Goal: Transaction & Acquisition: Download file/media

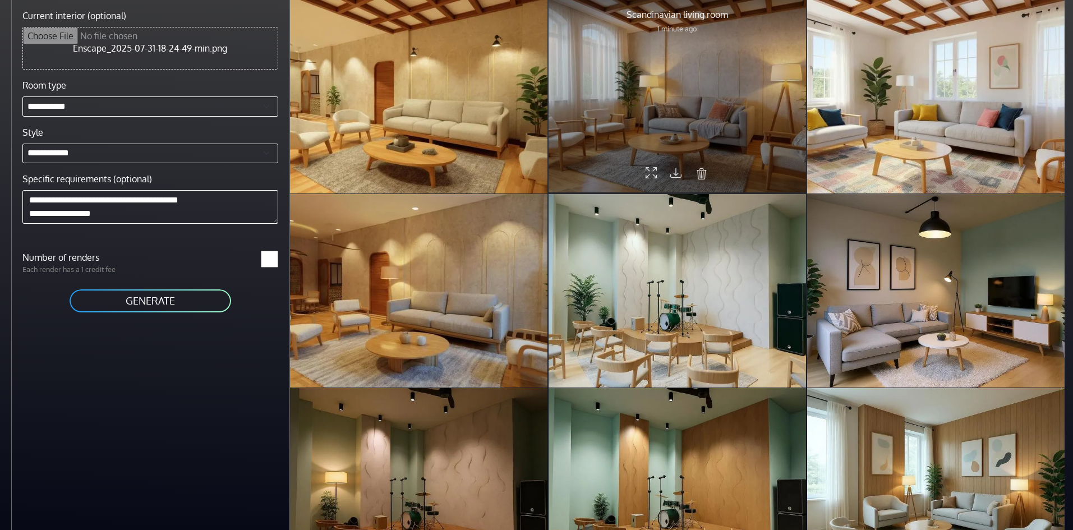
click at [694, 85] on div at bounding box center [676, 95] width 257 height 193
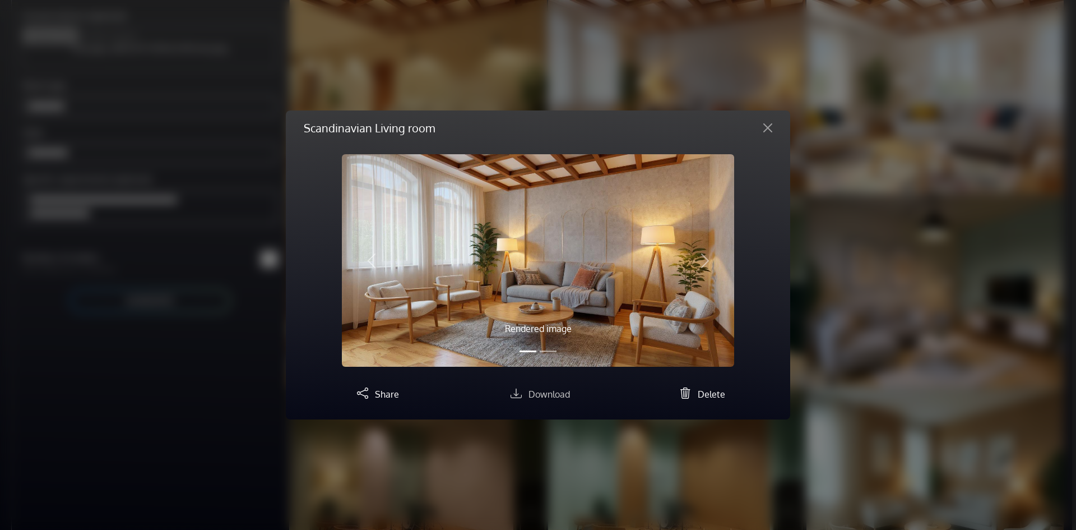
click at [533, 399] on span "Download" at bounding box center [549, 394] width 41 height 11
click at [640, 300] on img at bounding box center [538, 260] width 392 height 212
click at [549, 353] on button "Slide 2" at bounding box center [548, 351] width 17 height 13
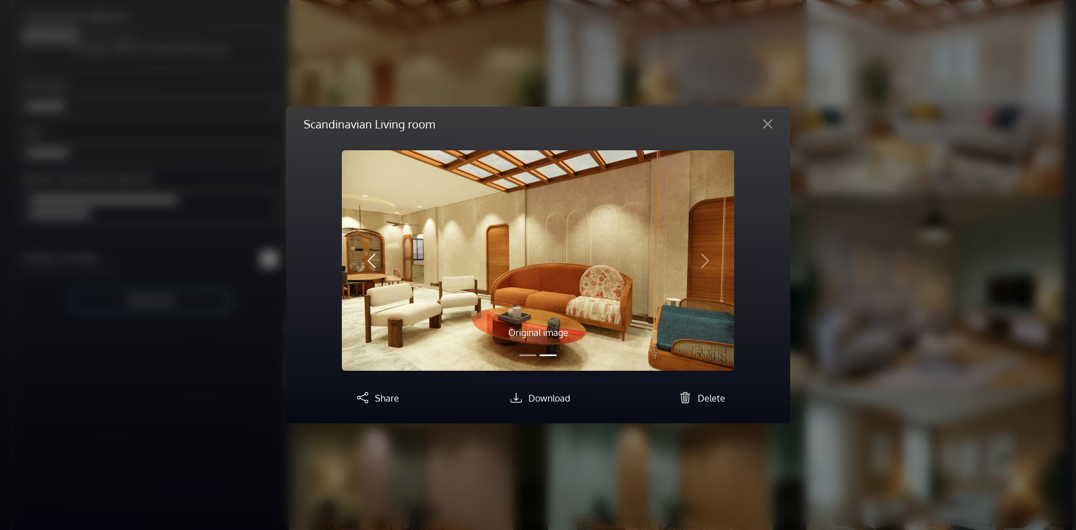
click at [371, 257] on span "button" at bounding box center [372, 261] width 18 height 18
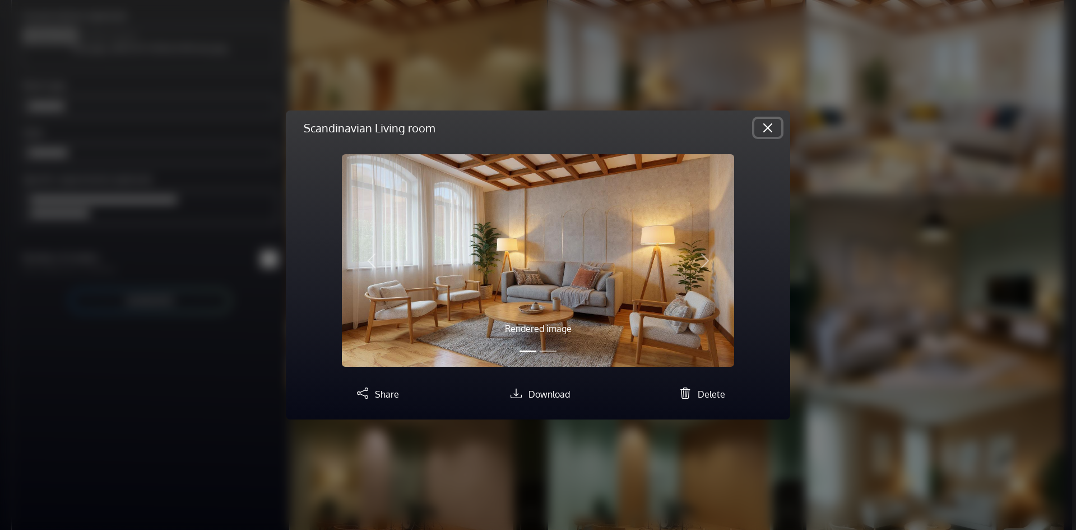
click at [763, 135] on button "Close" at bounding box center [768, 128] width 27 height 18
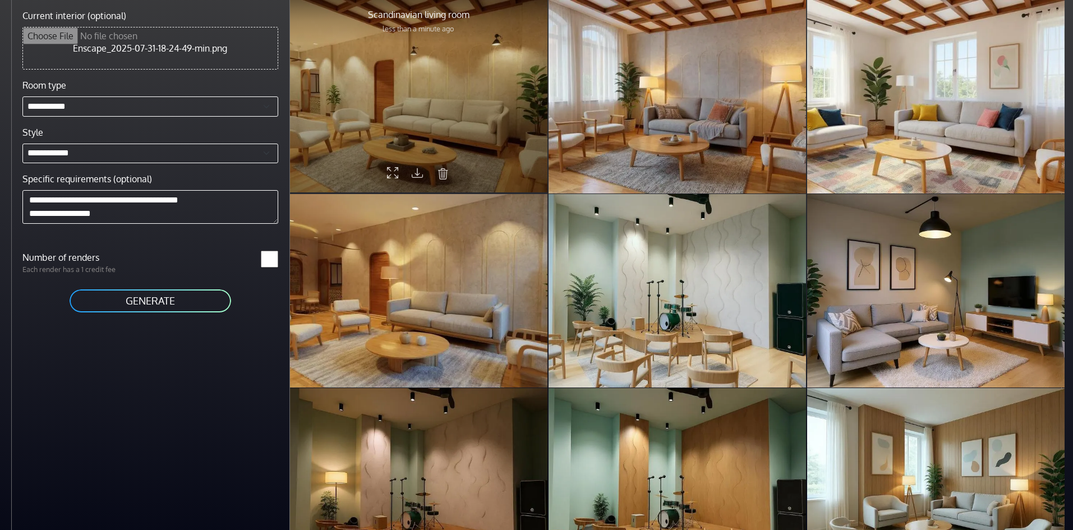
click at [427, 116] on div at bounding box center [418, 95] width 257 height 193
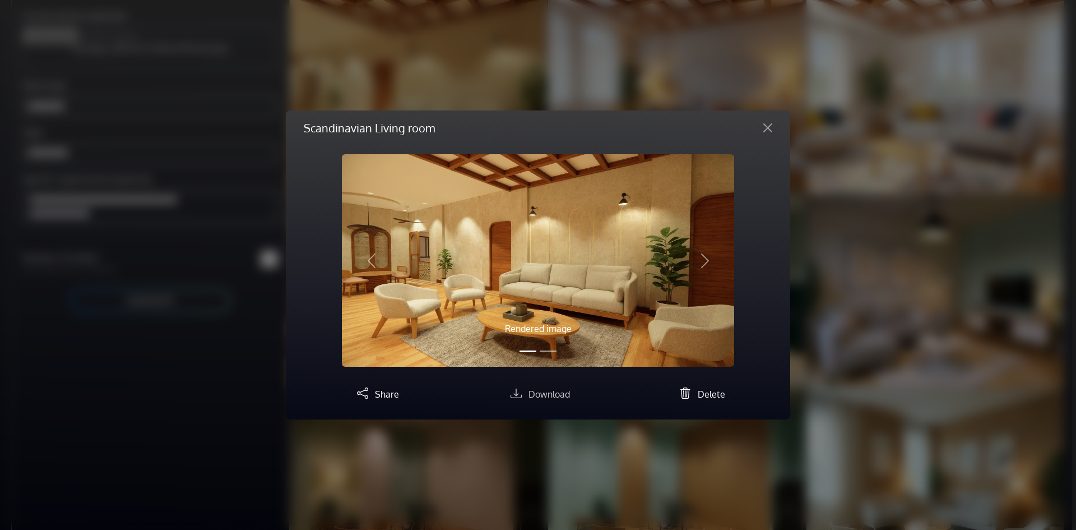
click at [530, 392] on span "Download" at bounding box center [549, 394] width 41 height 11
click at [771, 129] on button "Close" at bounding box center [768, 128] width 27 height 18
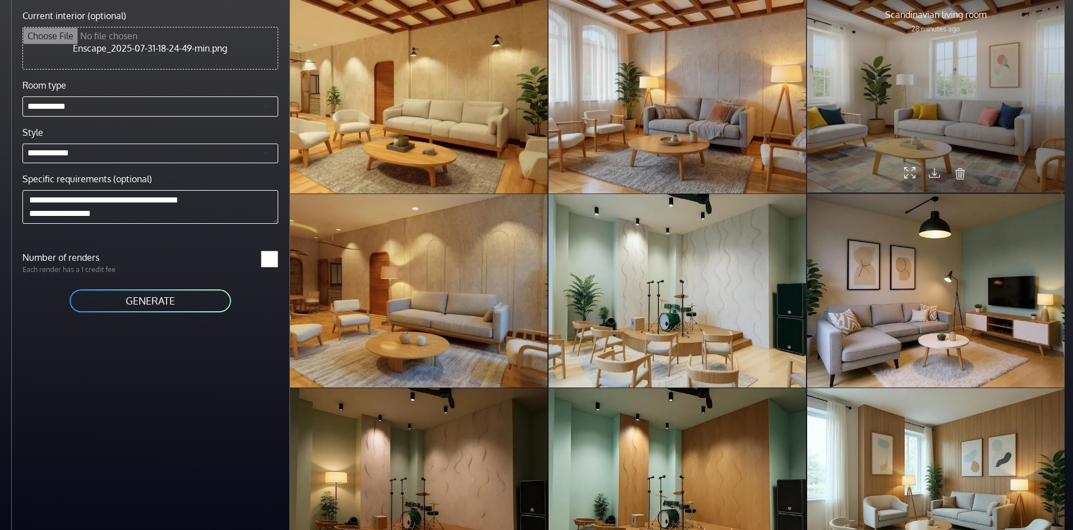
click at [936, 123] on div at bounding box center [935, 95] width 257 height 193
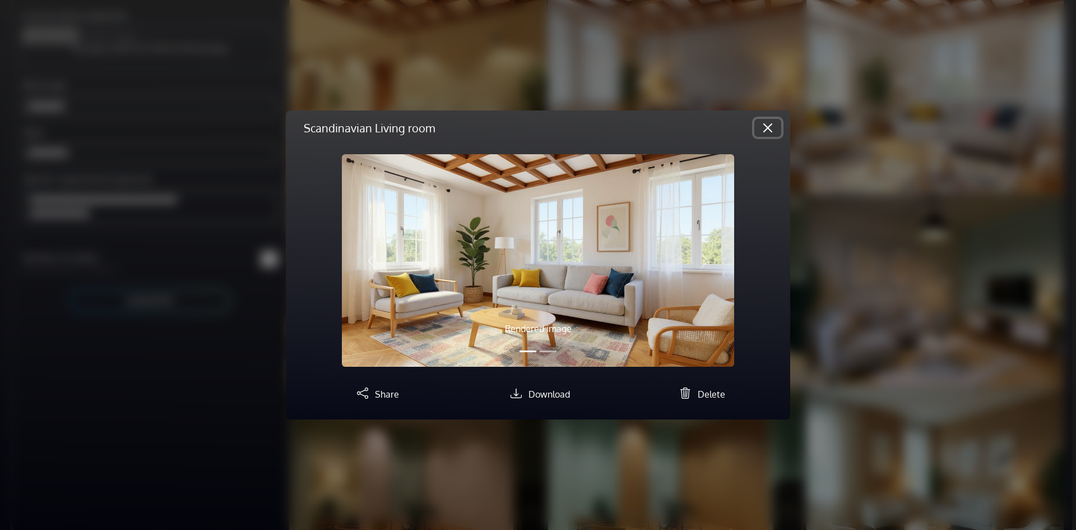
click at [762, 128] on button "Close" at bounding box center [768, 128] width 27 height 18
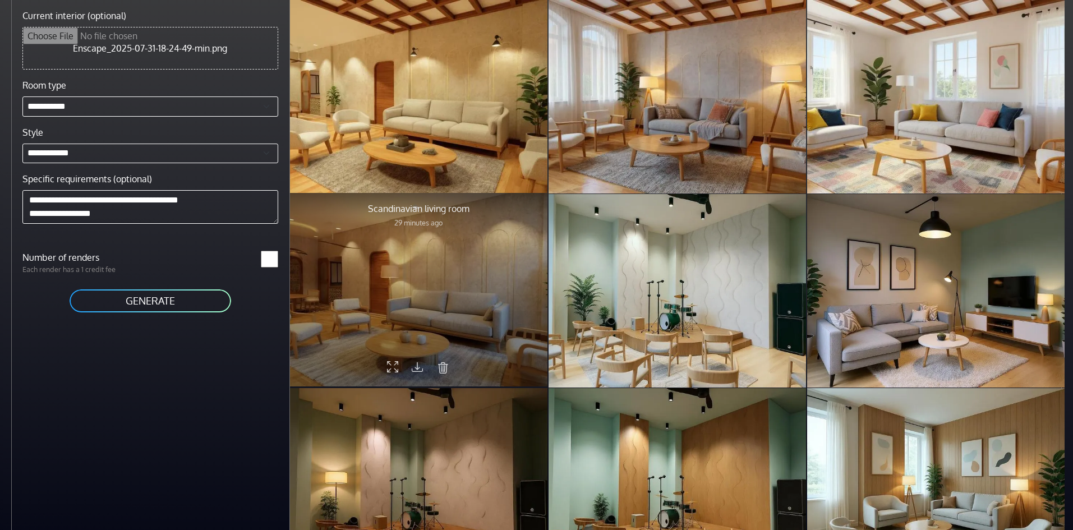
click at [483, 292] on div at bounding box center [418, 289] width 257 height 193
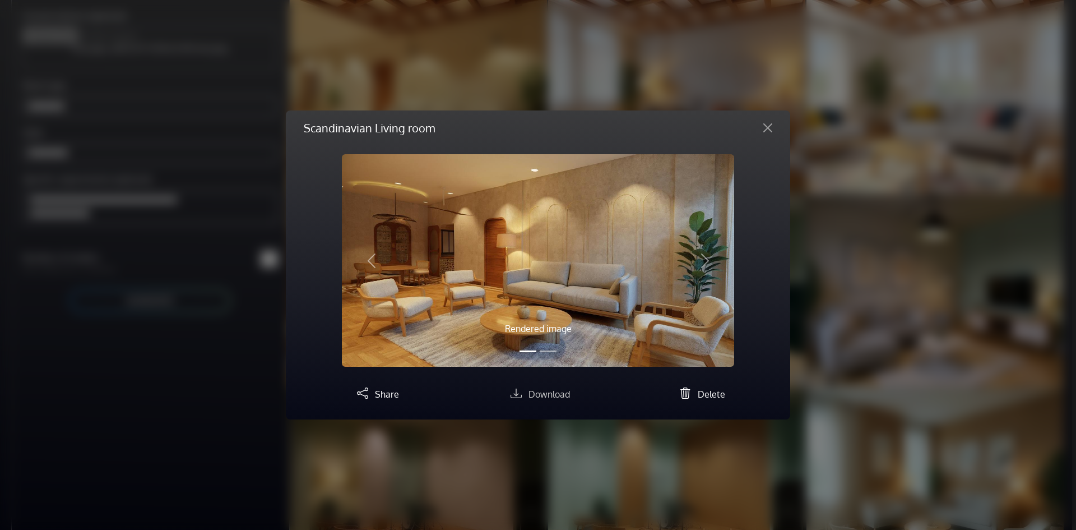
click at [560, 395] on span "Download" at bounding box center [549, 394] width 41 height 11
click at [763, 130] on button "Close" at bounding box center [768, 128] width 27 height 18
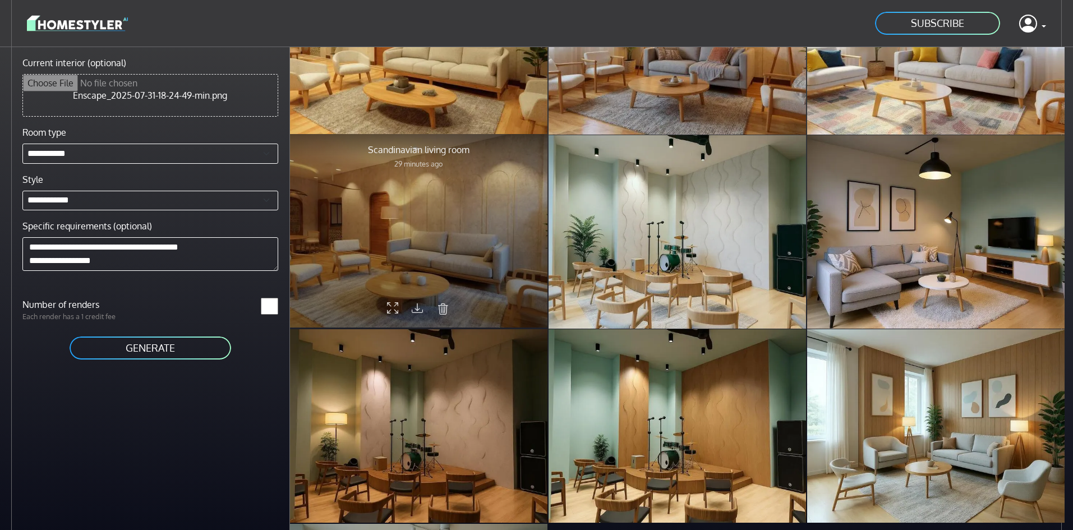
scroll to position [131, 0]
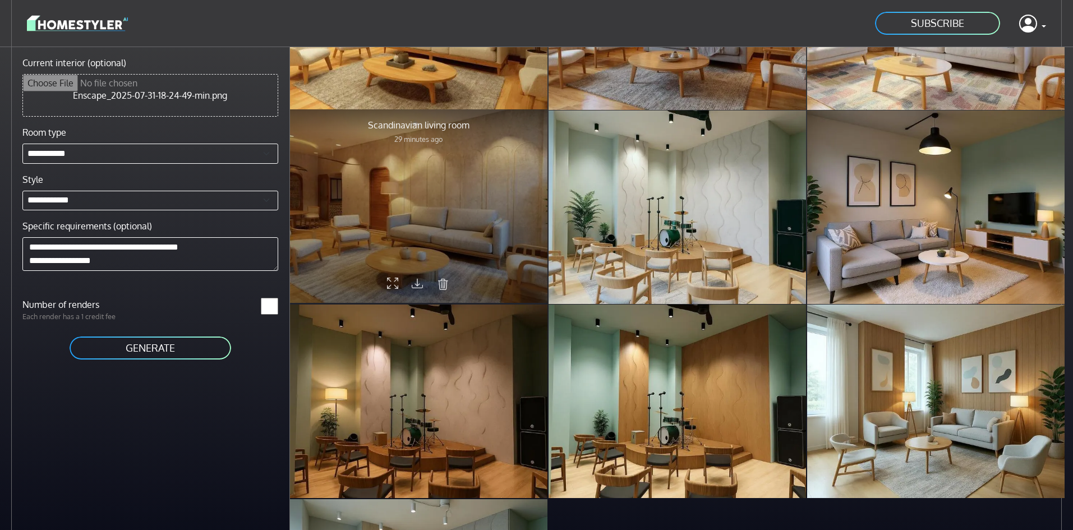
click at [449, 403] on div at bounding box center [418, 400] width 257 height 193
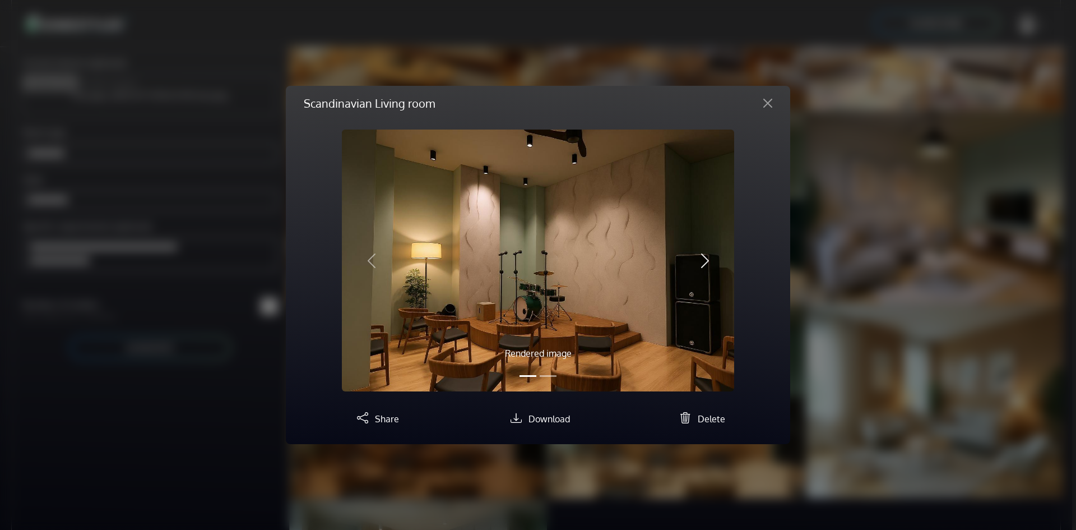
click at [708, 256] on span "button" at bounding box center [705, 261] width 18 height 18
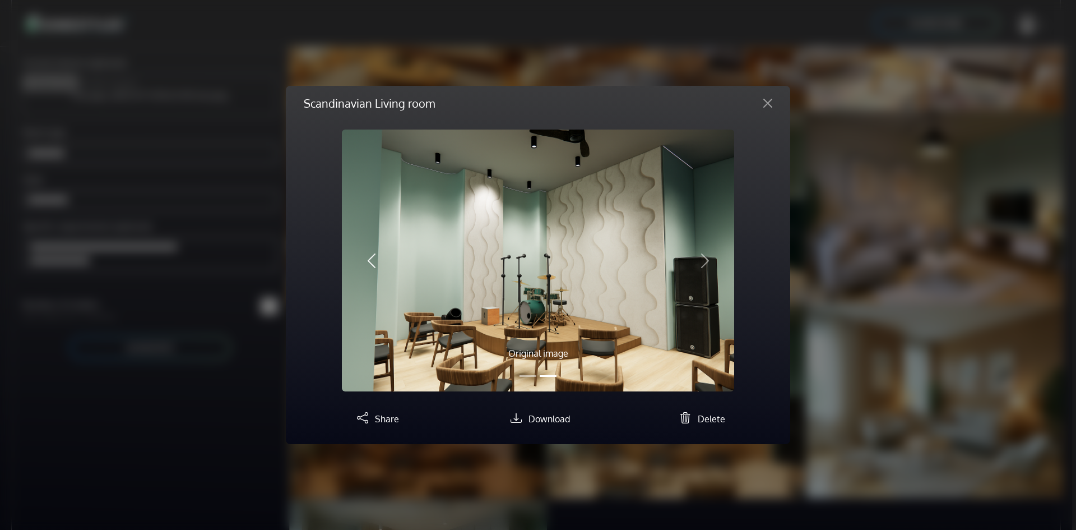
click at [375, 260] on span "button" at bounding box center [372, 261] width 18 height 18
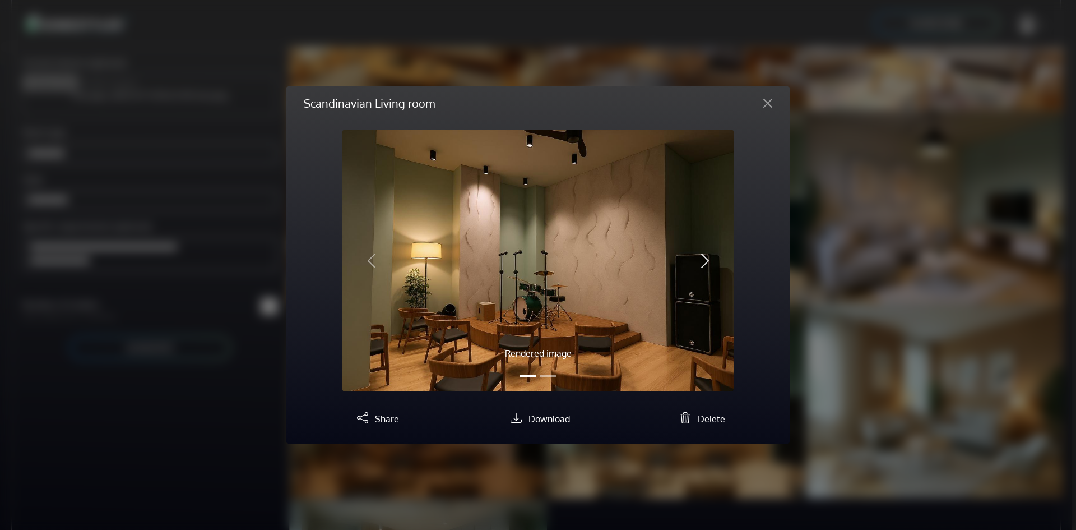
click at [703, 257] on span "button" at bounding box center [705, 261] width 18 height 18
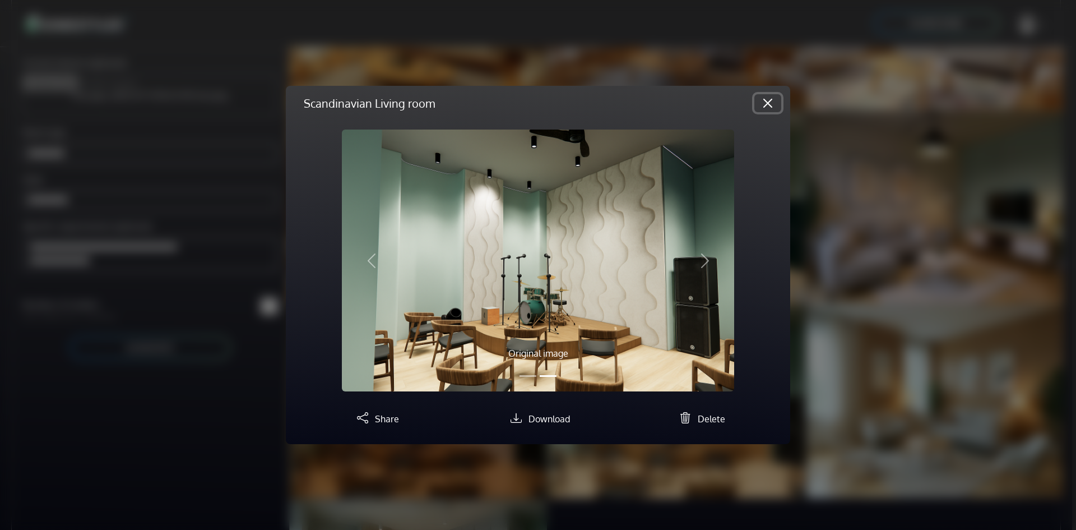
click at [760, 98] on button "Close" at bounding box center [768, 103] width 27 height 18
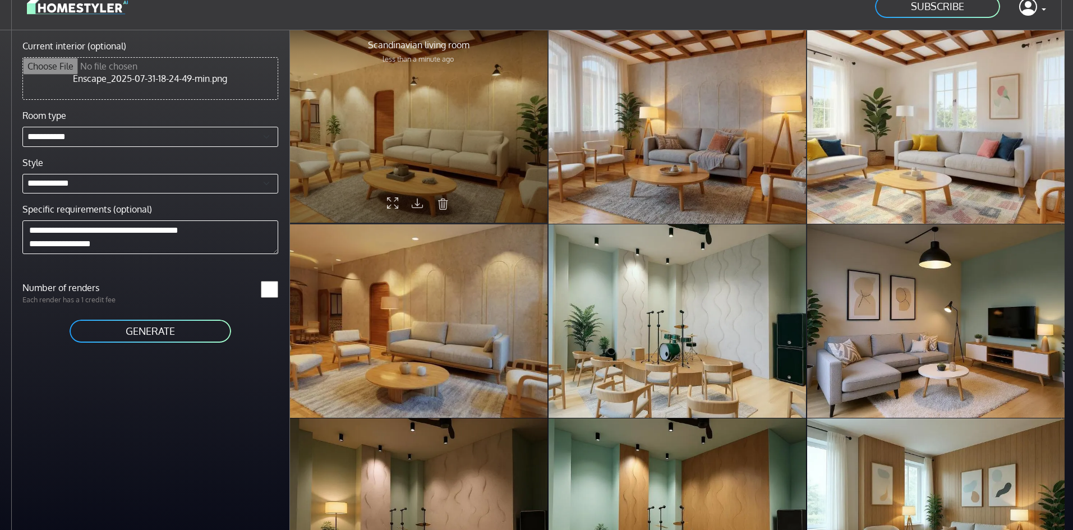
scroll to position [0, 0]
